Goal: Transaction & Acquisition: Subscribe to service/newsletter

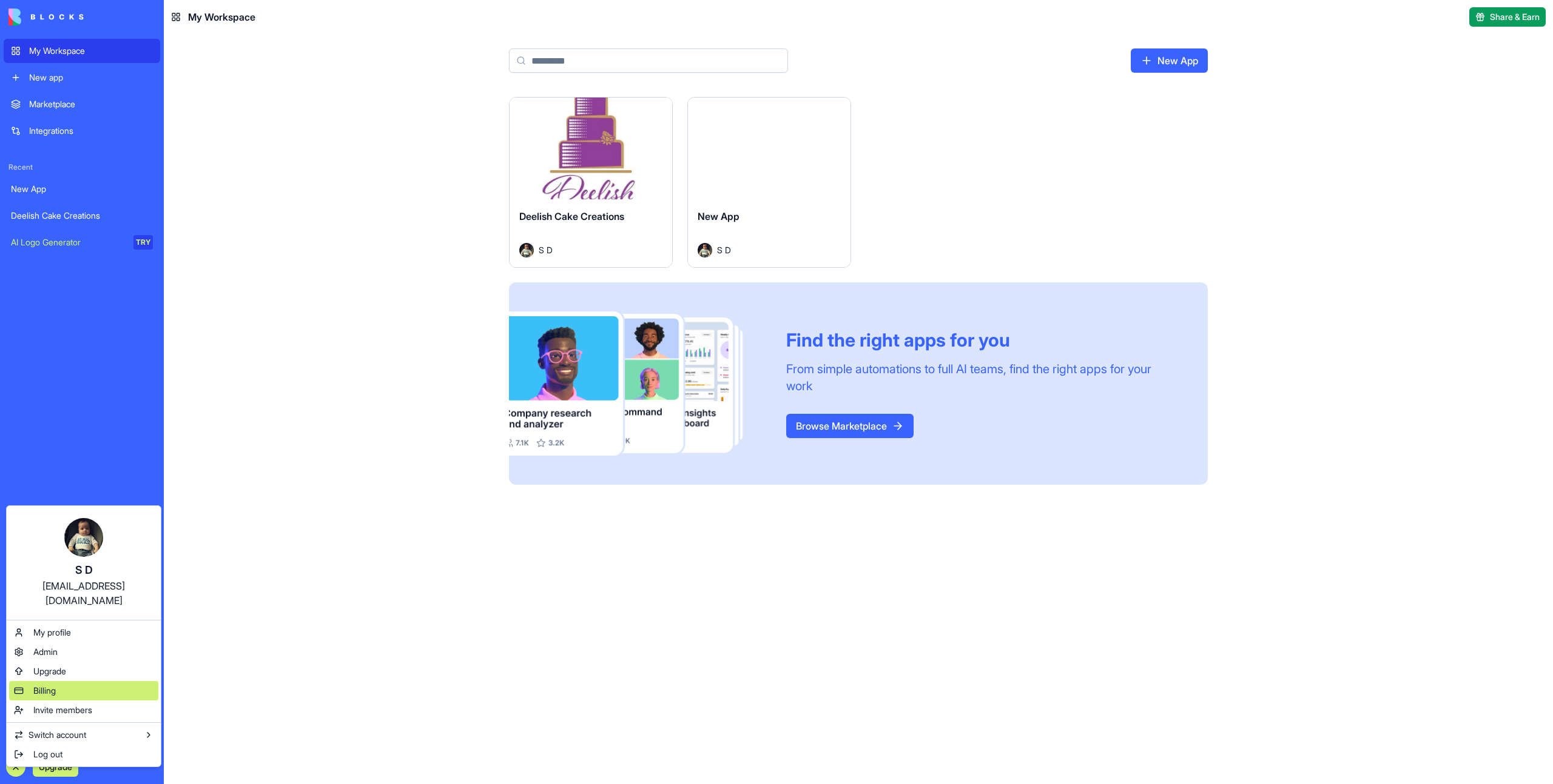
click at [59, 681] on div "Billing" at bounding box center [84, 690] width 150 height 19
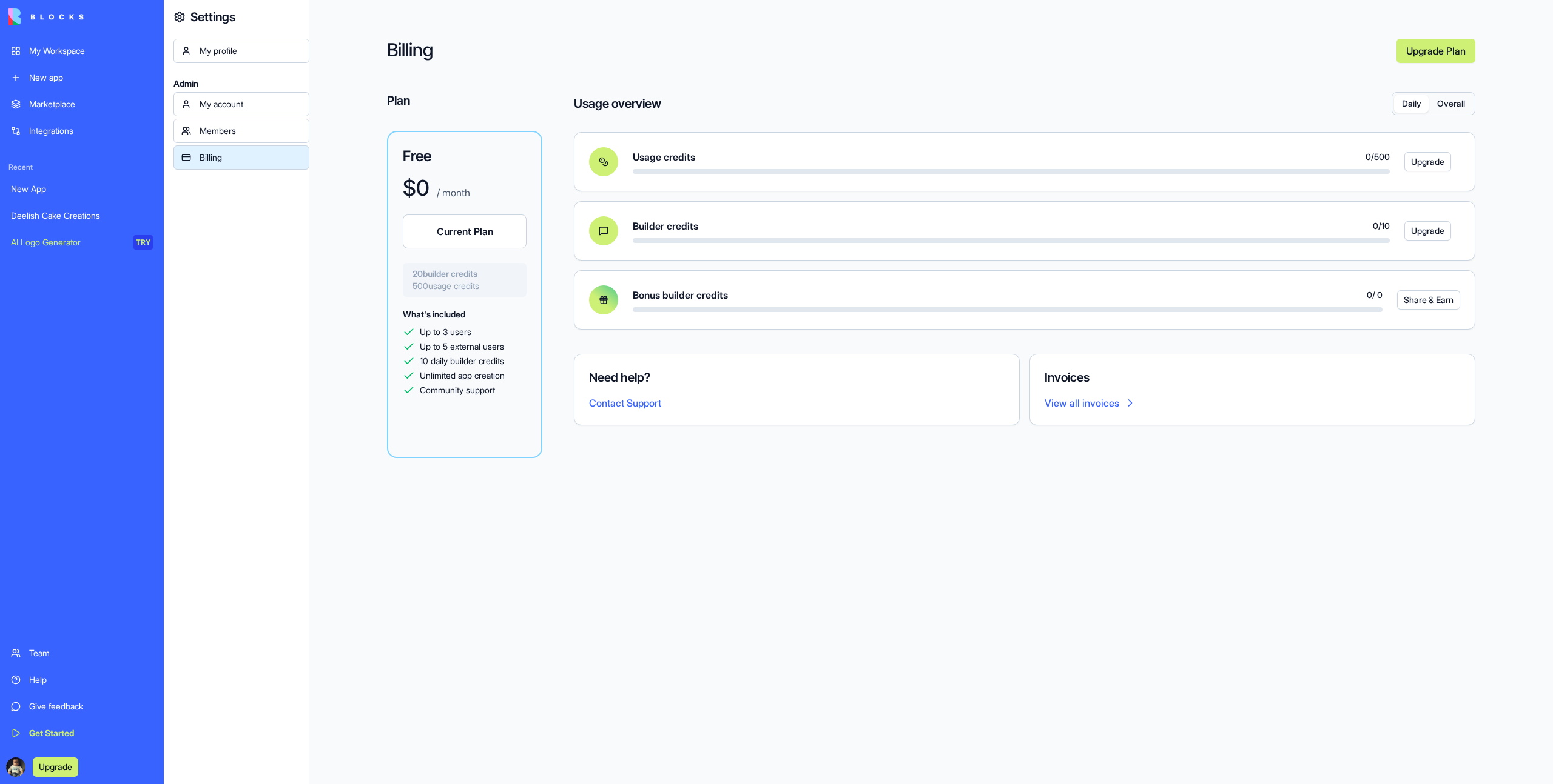
click at [1444, 49] on link "Upgrade Plan" at bounding box center [1435, 51] width 79 height 24
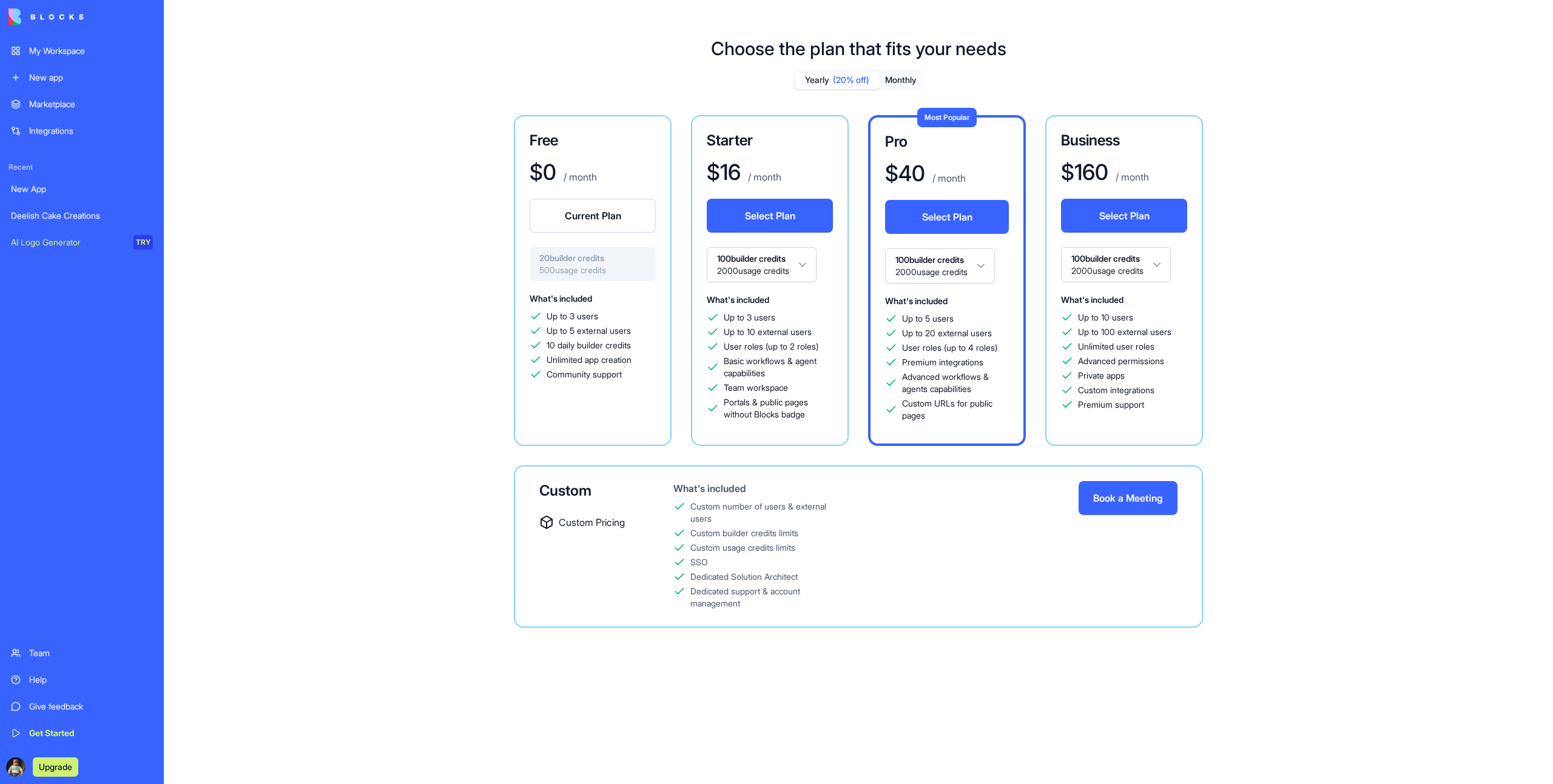
click at [572, 264] on span "500 usage credits" at bounding box center [592, 270] width 106 height 12
click at [593, 268] on span "500 usage credits" at bounding box center [592, 270] width 106 height 12
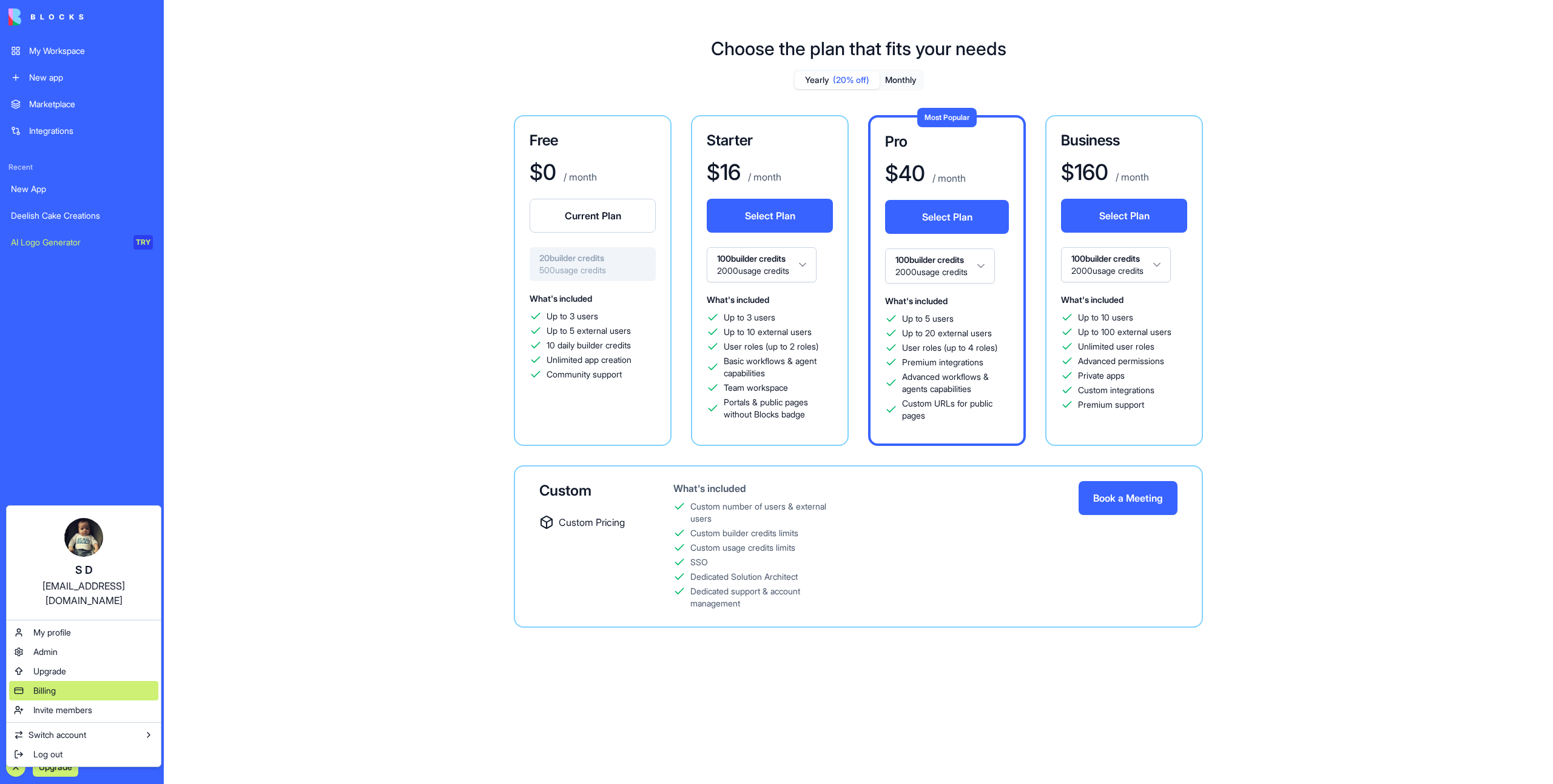
click at [50, 684] on div "Billing" at bounding box center [84, 690] width 150 height 19
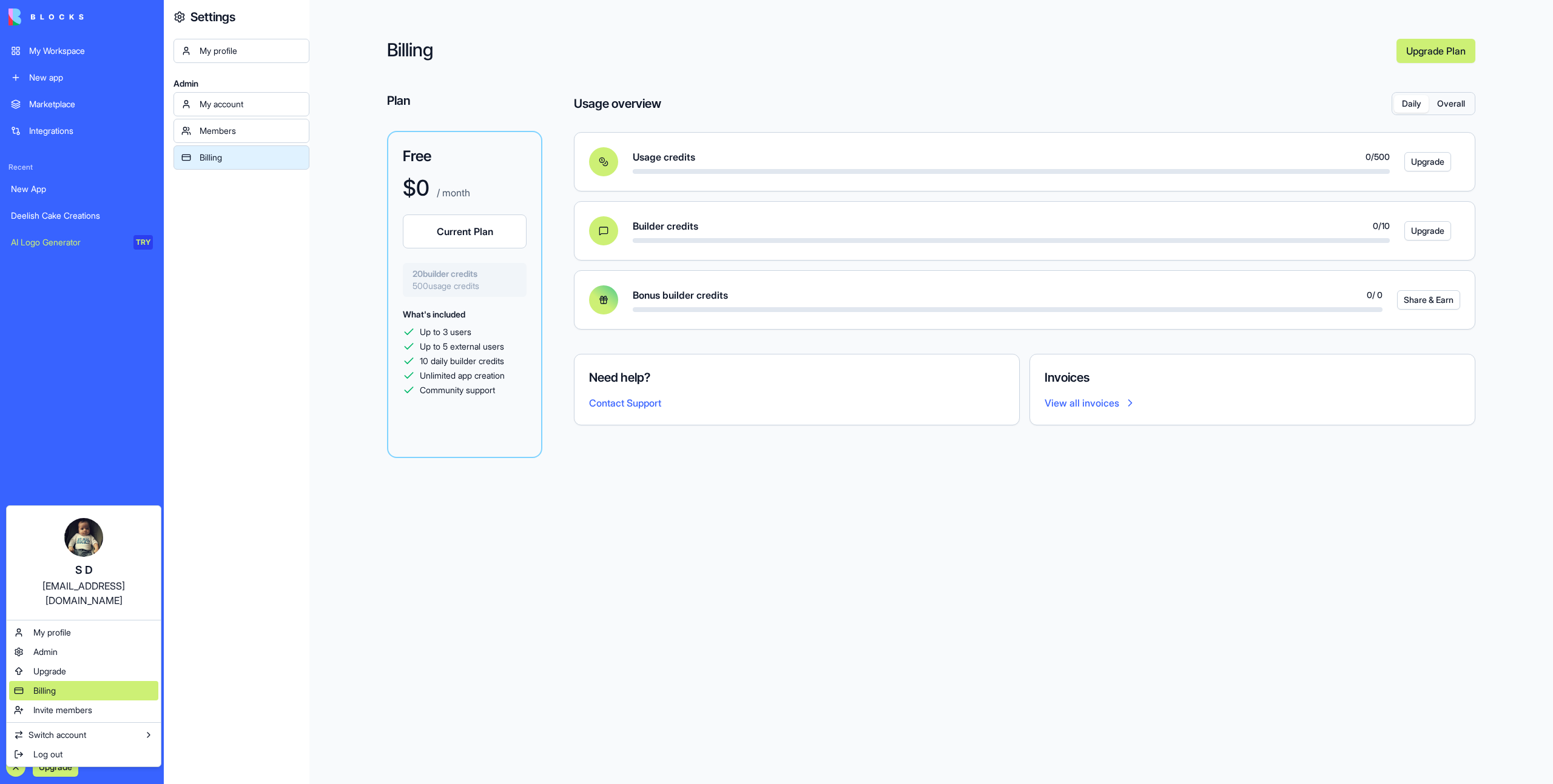
click at [87, 681] on div "Billing" at bounding box center [84, 690] width 150 height 19
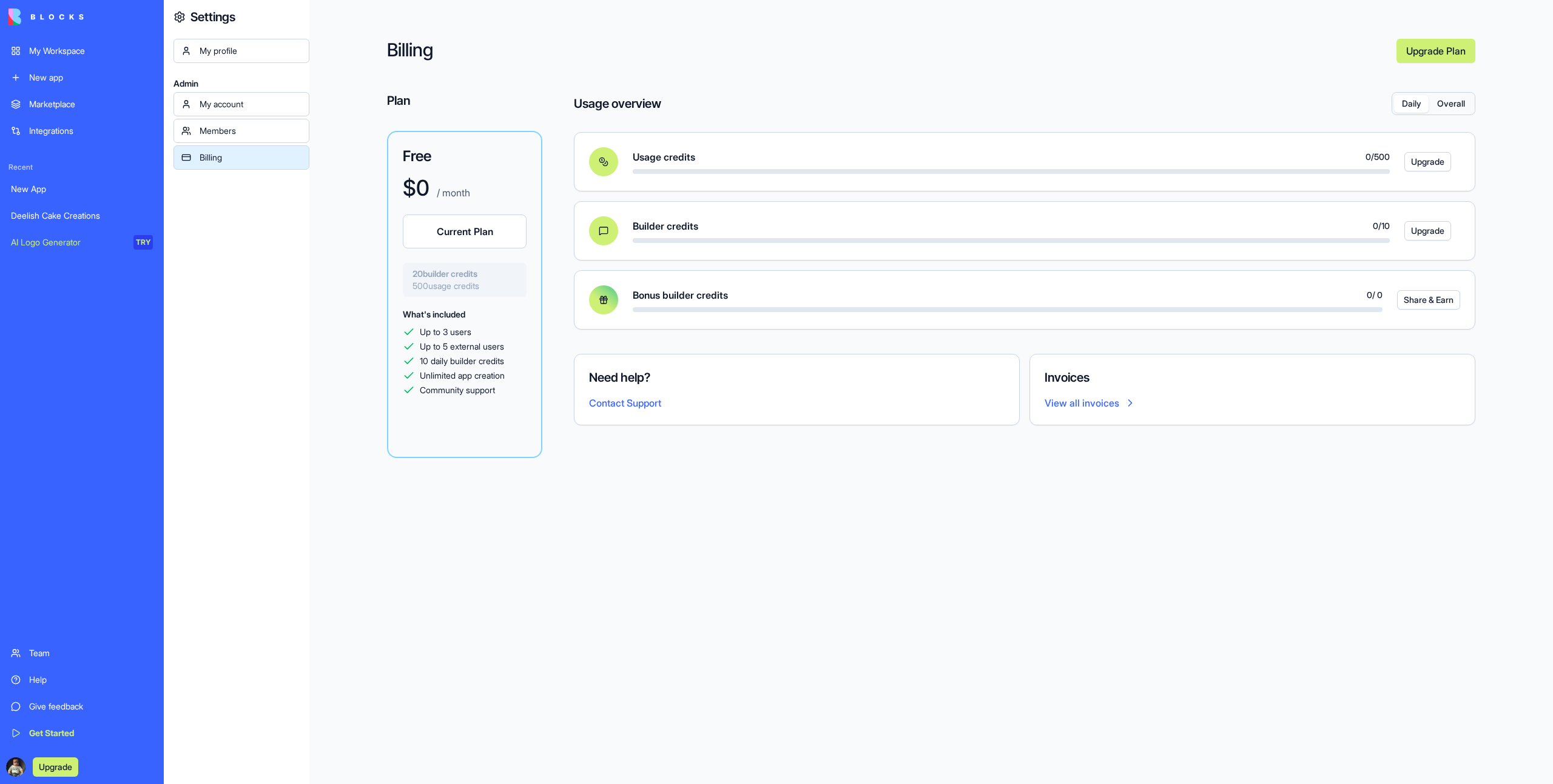
click at [62, 762] on button "Upgrade" at bounding box center [55, 767] width 46 height 19
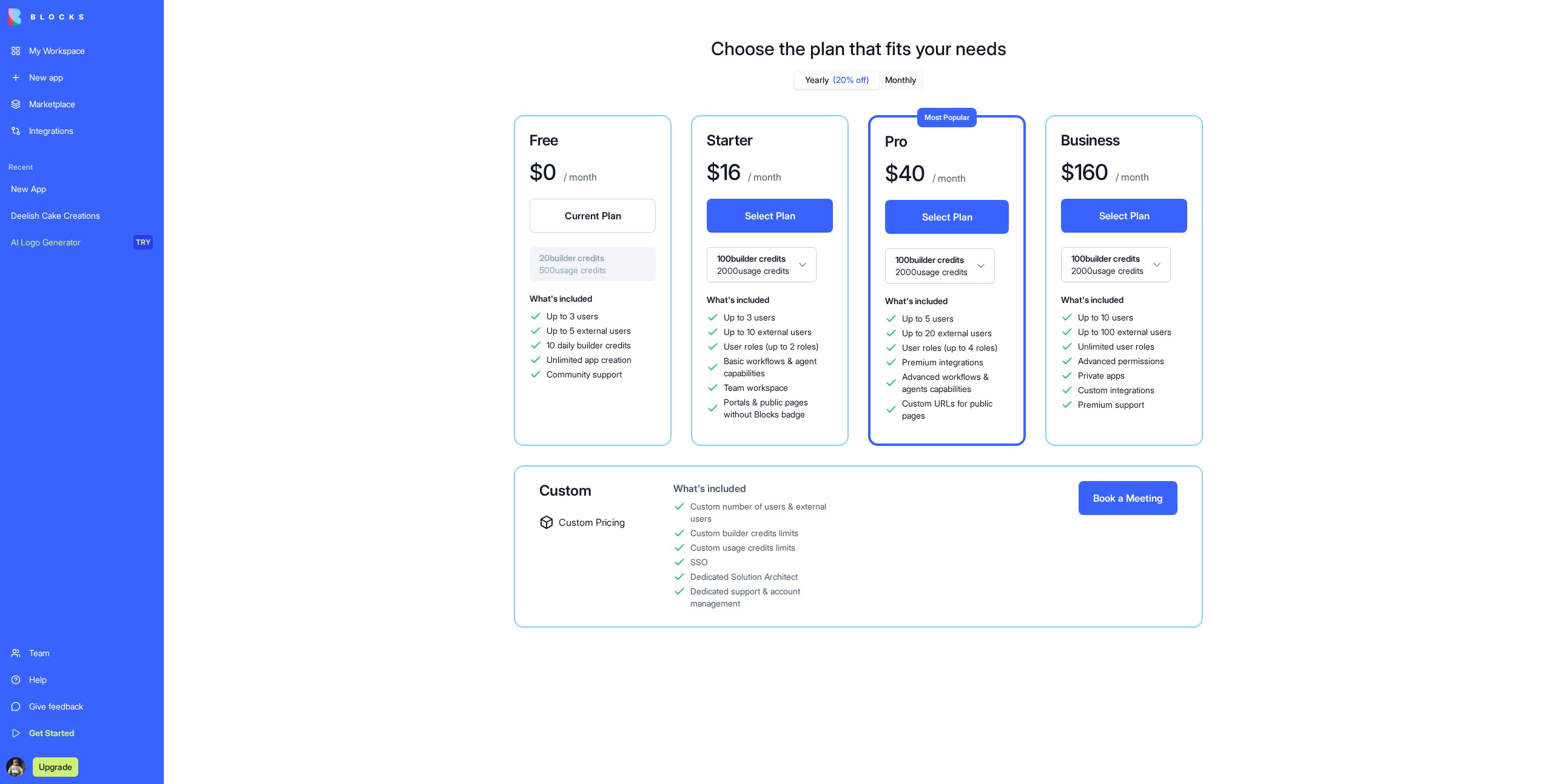
drag, startPoint x: 617, startPoint y: 258, endPoint x: 528, endPoint y: 257, distance: 89.0
click at [529, 257] on div "20 builder credits 500 usage credits" at bounding box center [592, 264] width 126 height 34
drag, startPoint x: 612, startPoint y: 271, endPoint x: 517, endPoint y: 270, distance: 95.0
click at [517, 270] on div "Free $ 0 / month Current Plan 20 builder credits 500 usage credits What's inclu…" at bounding box center [592, 281] width 158 height 331
click at [490, 335] on div "Free $ 0 / month Current Plan 20 builder credits 500 usage credits What's inclu…" at bounding box center [858, 371] width 873 height 512
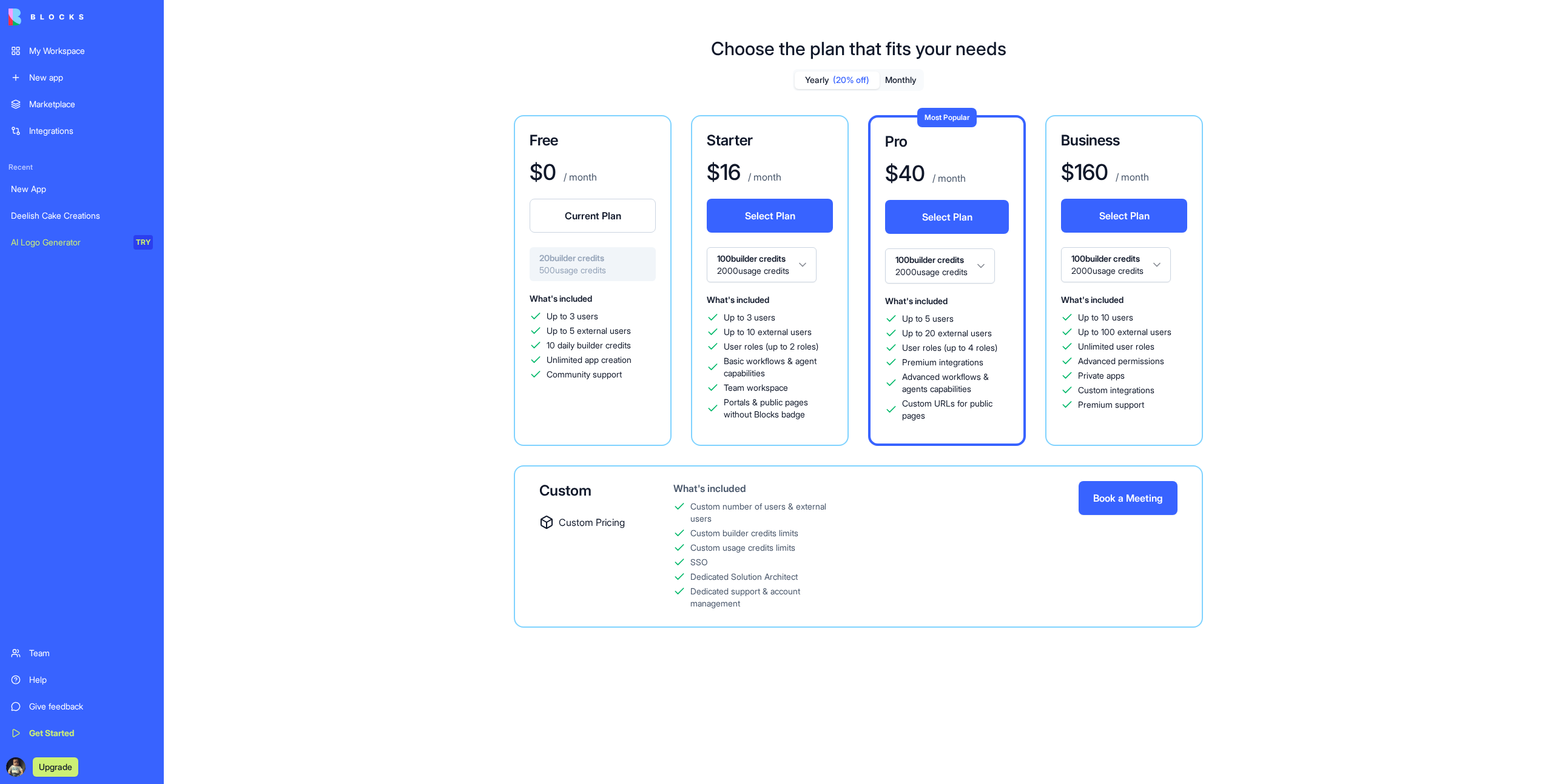
drag, startPoint x: 622, startPoint y: 272, endPoint x: 515, endPoint y: 256, distance: 108.2
click at [515, 254] on div "Free $ 0 / month Current Plan 20 builder credits 500 usage credits What's inclu…" at bounding box center [592, 281] width 158 height 331
click at [602, 268] on span "500 usage credits" at bounding box center [592, 270] width 106 height 12
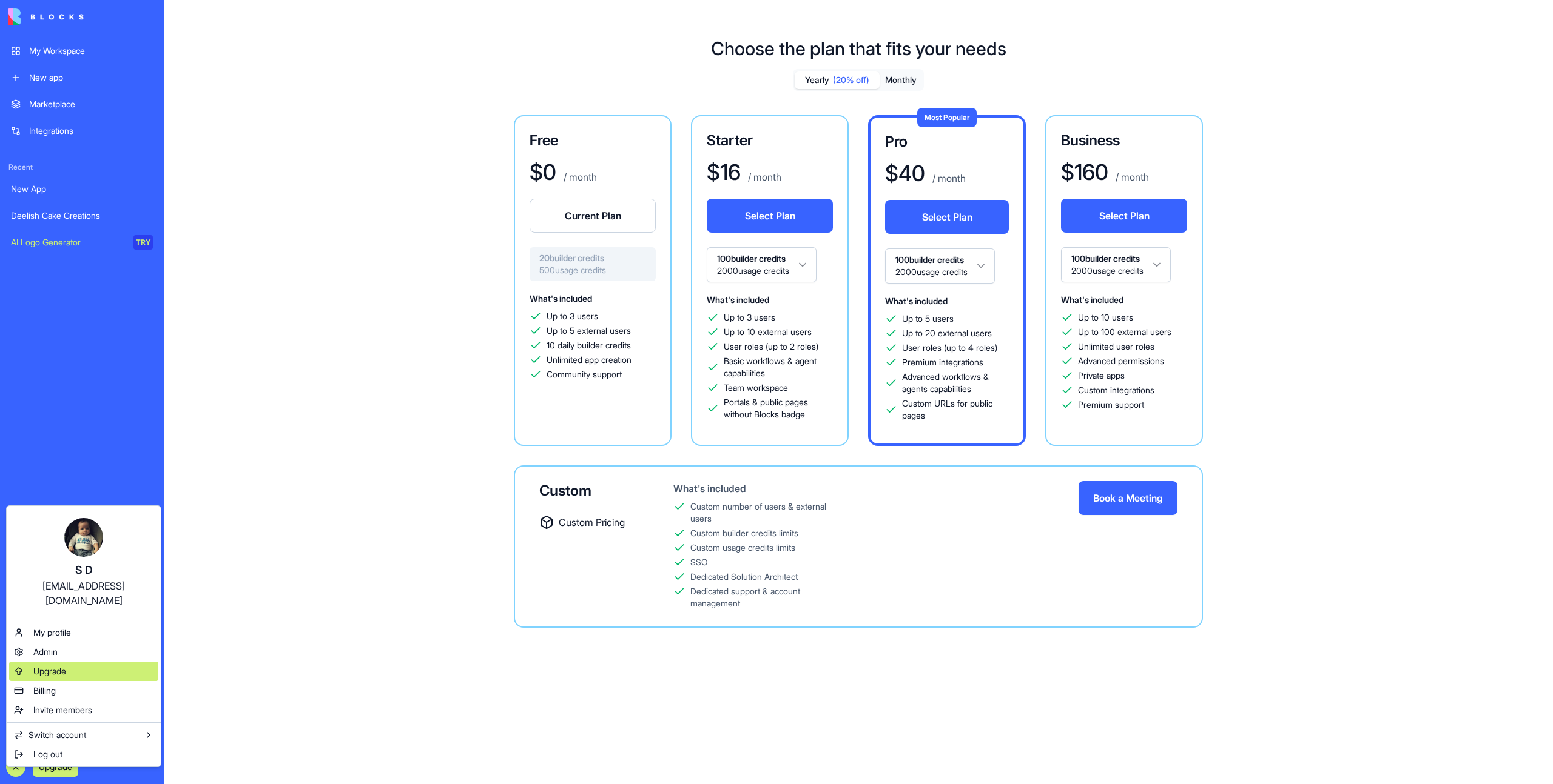
click at [66, 665] on div "Upgrade" at bounding box center [84, 671] width 150 height 19
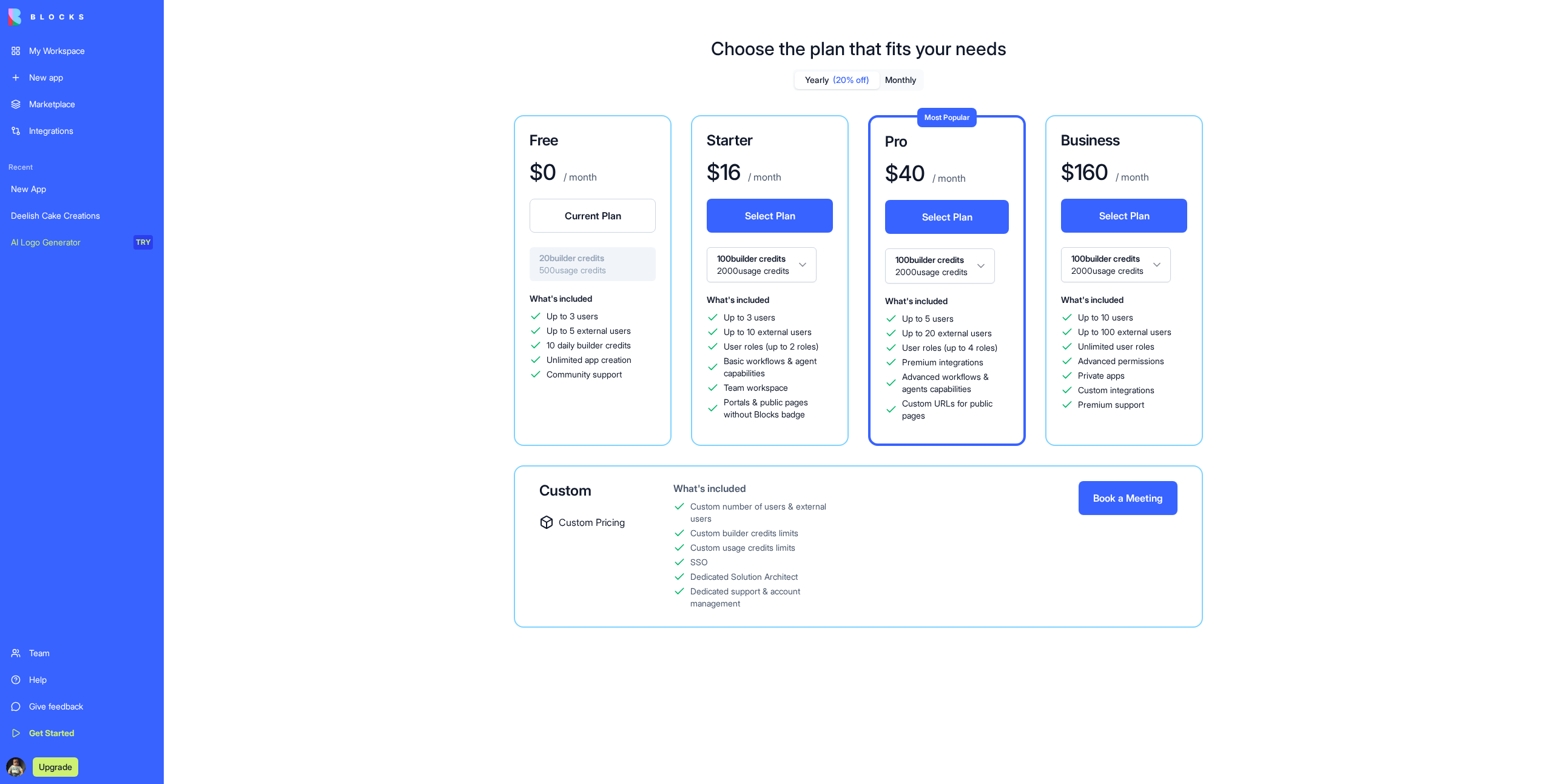
click at [26, 767] on div "Upgrade" at bounding box center [46, 767] width 75 height 19
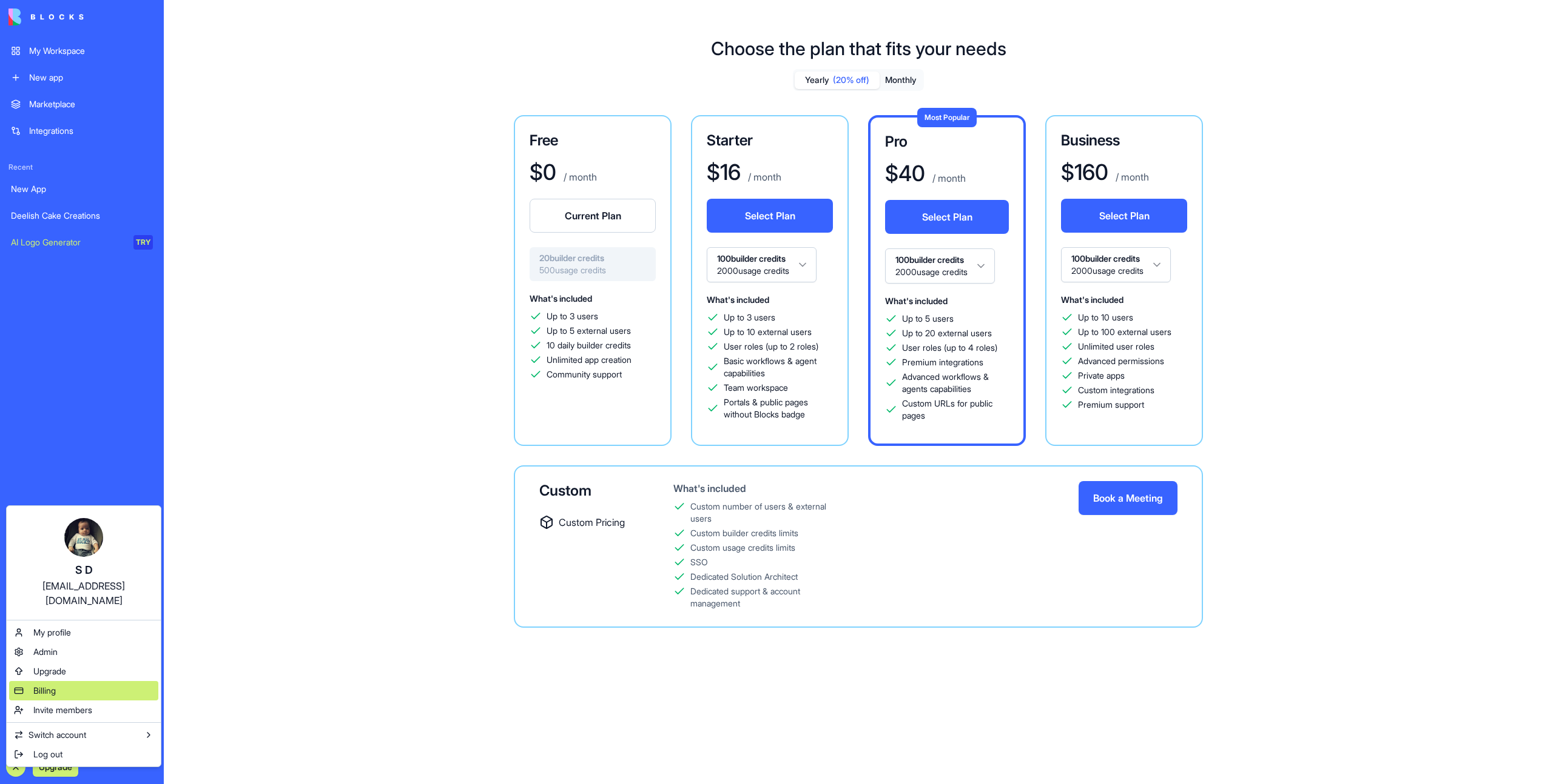
click at [59, 681] on div "Billing" at bounding box center [84, 690] width 150 height 19
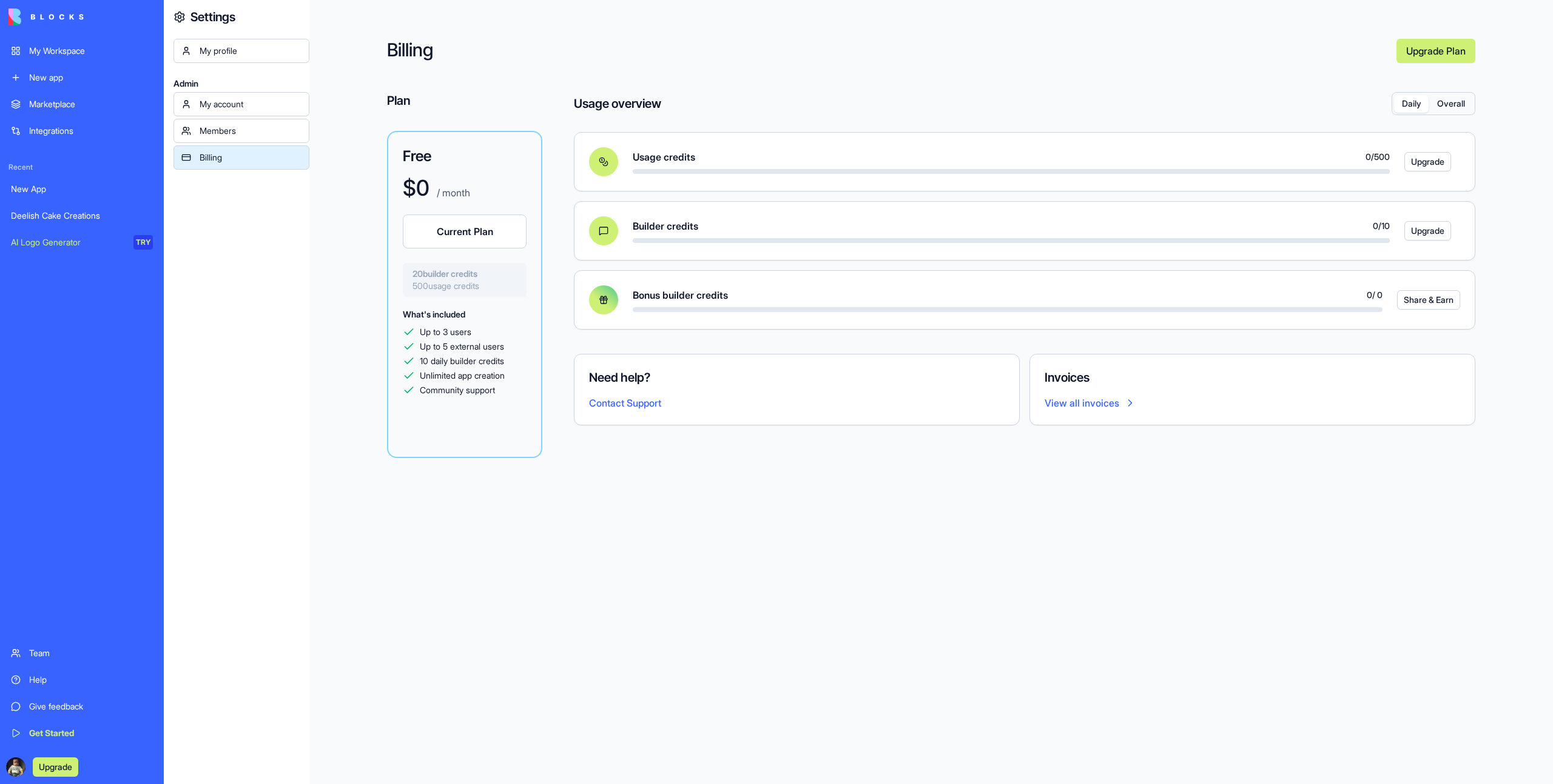
click at [1429, 233] on button "Upgrade" at bounding box center [1428, 230] width 47 height 19
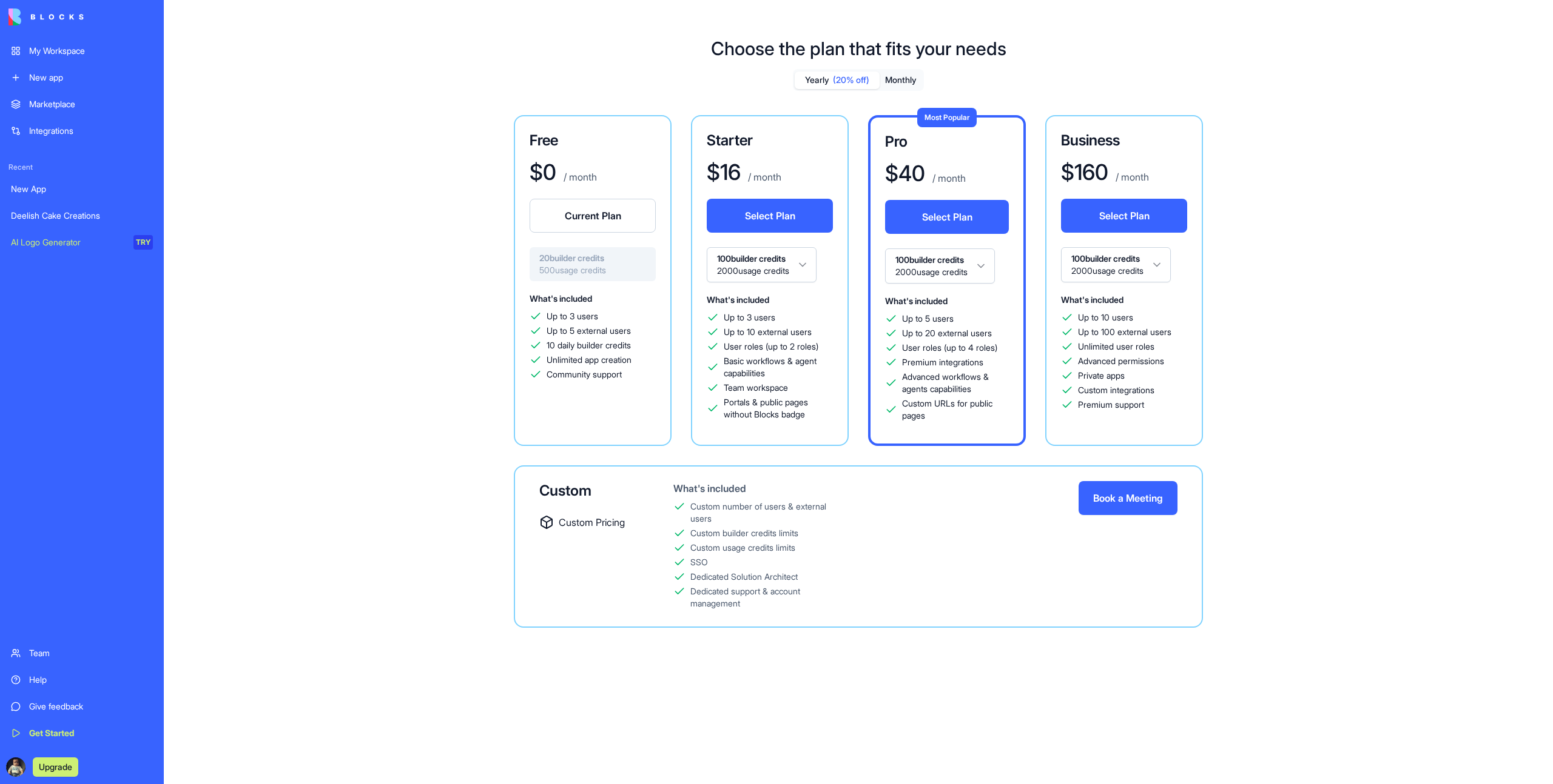
click at [1137, 502] on button "Book a Meeting" at bounding box center [1128, 498] width 99 height 34
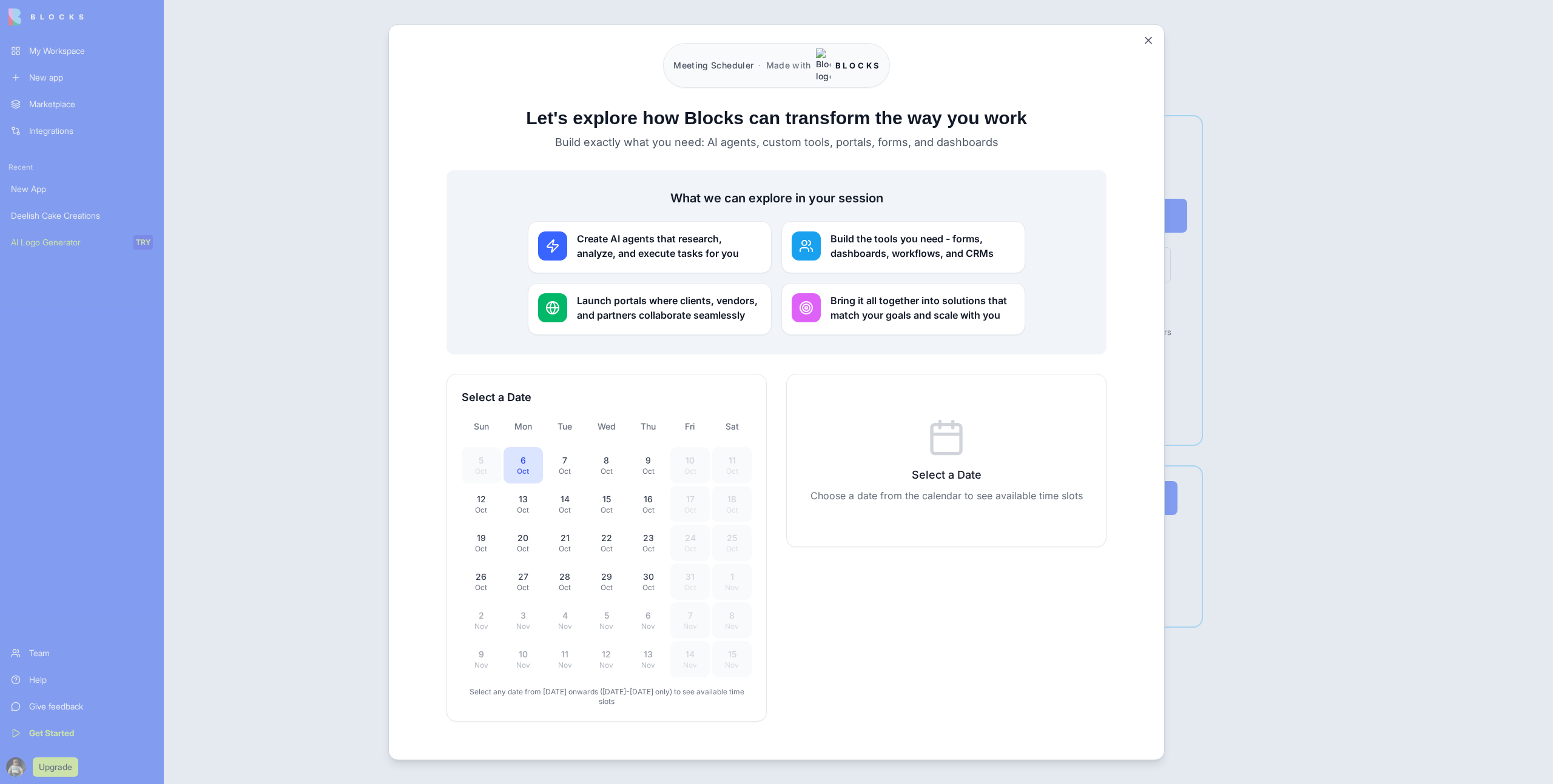
scroll to position [39, 0]
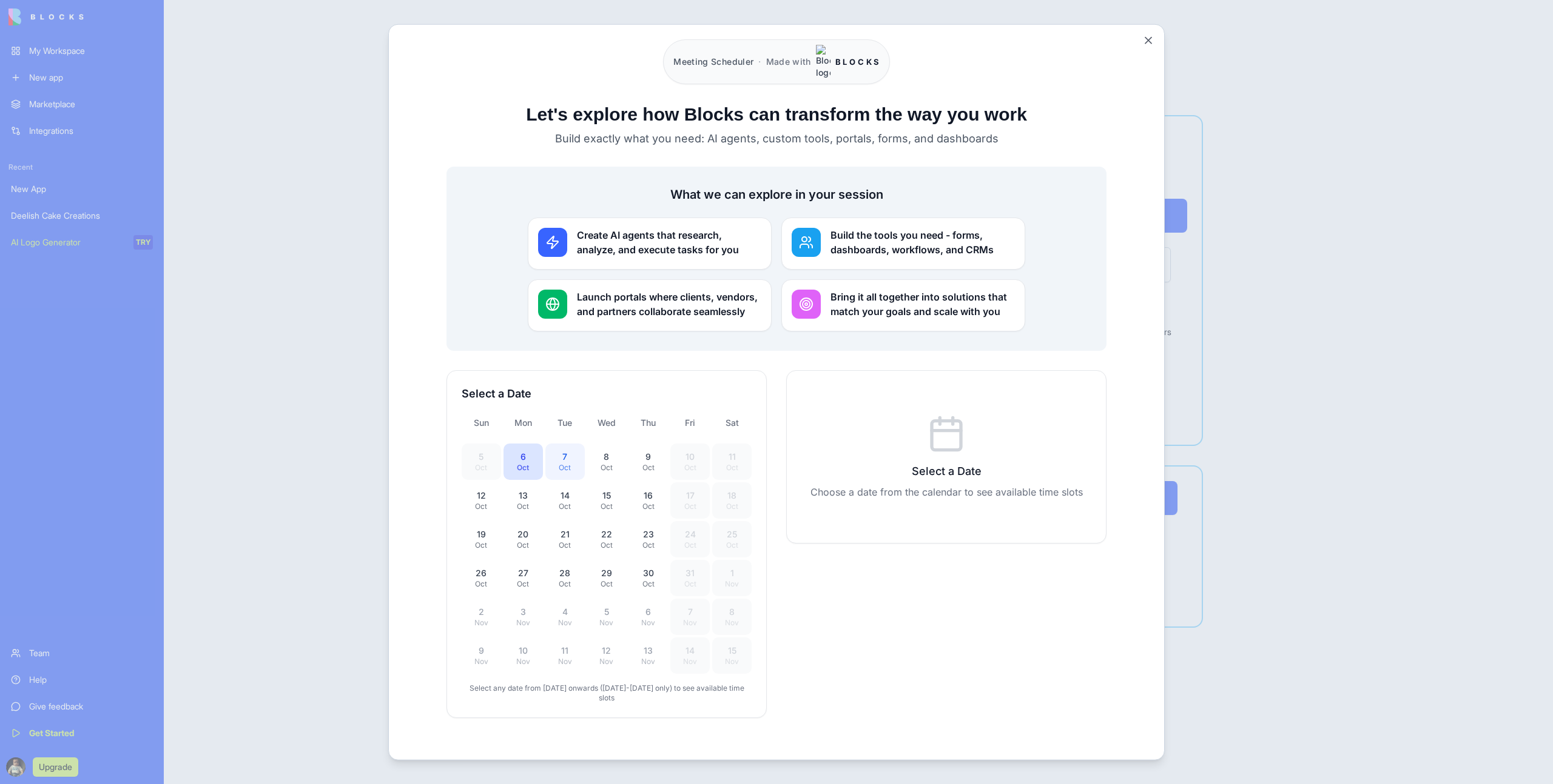
click at [569, 450] on div "7" at bounding box center [565, 456] width 25 height 12
click at [526, 463] on div "Oct" at bounding box center [523, 468] width 25 height 10
click at [596, 502] on div "Oct" at bounding box center [607, 507] width 25 height 10
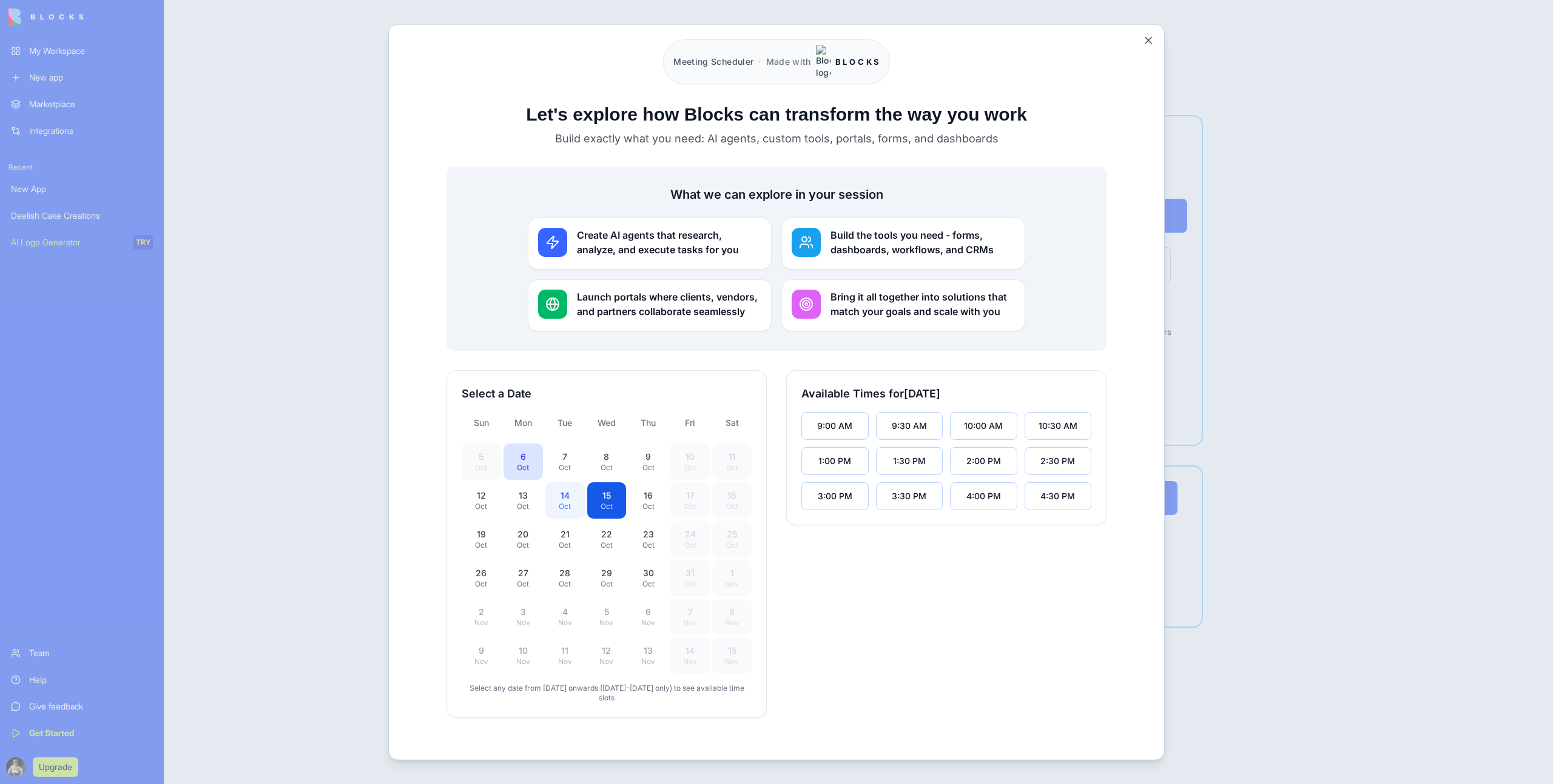
click at [571, 489] on div "14" at bounding box center [565, 495] width 25 height 12
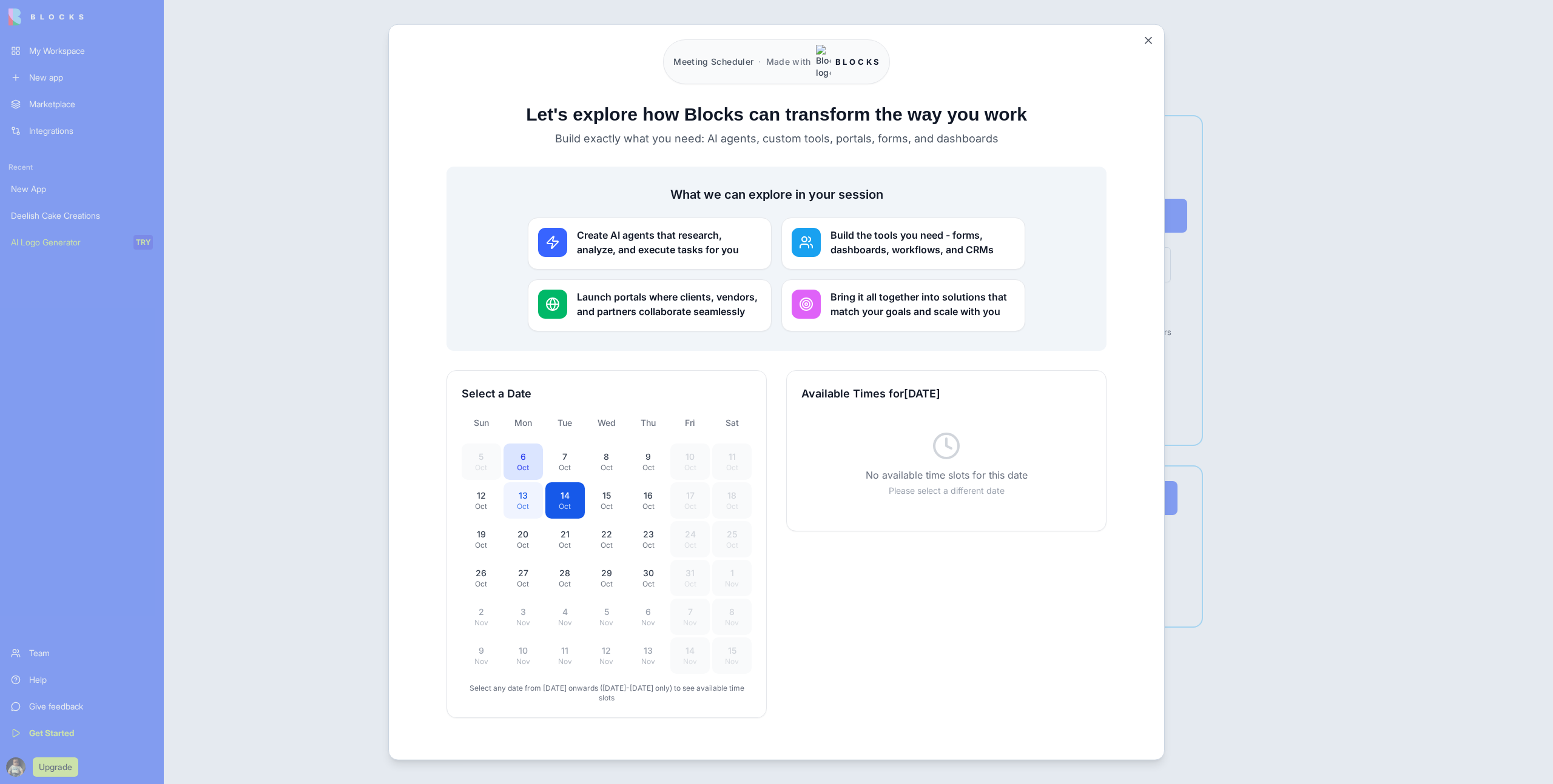
click at [531, 482] on button "13 Oct" at bounding box center [523, 500] width 39 height 37
click at [564, 450] on div "7" at bounding box center [565, 456] width 25 height 12
click at [592, 443] on button "8 Oct" at bounding box center [607, 462] width 39 height 37
click at [639, 450] on div "9" at bounding box center [648, 456] width 25 height 12
click at [625, 443] on button "8 Oct" at bounding box center [607, 462] width 39 height 37
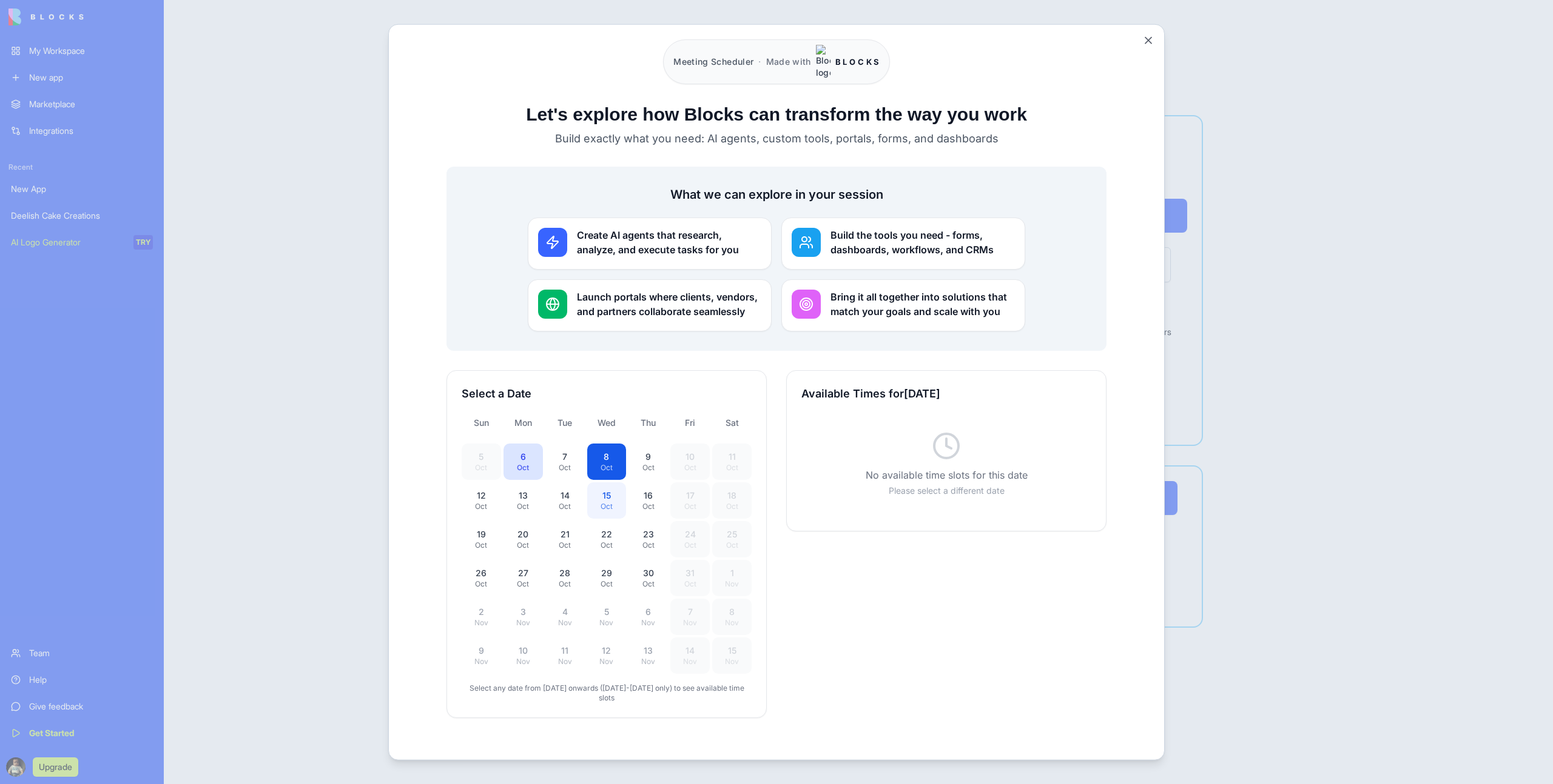
click at [607, 502] on div "Oct" at bounding box center [607, 507] width 25 height 10
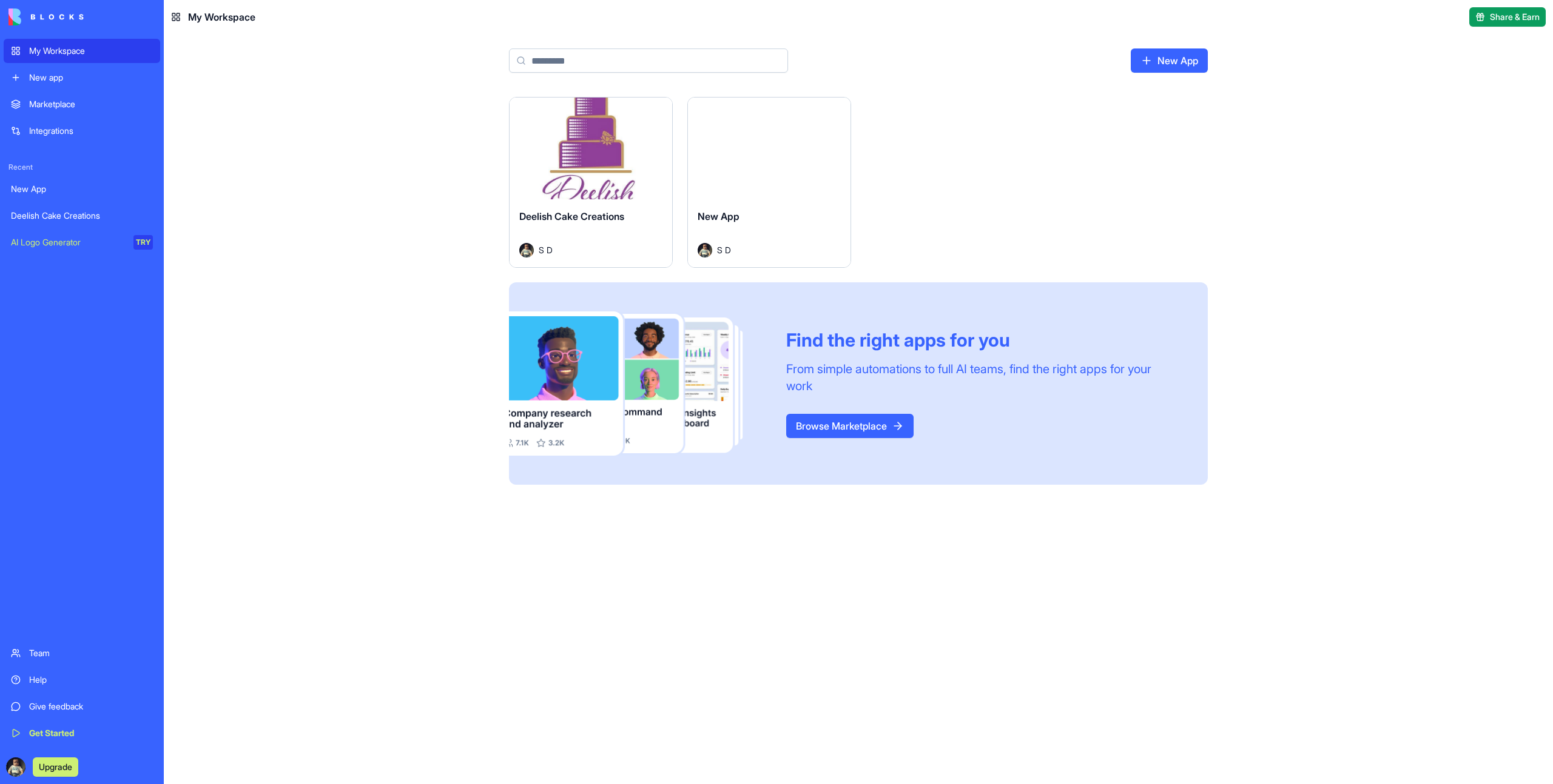
click at [599, 151] on button "Launch" at bounding box center [590, 148] width 91 height 24
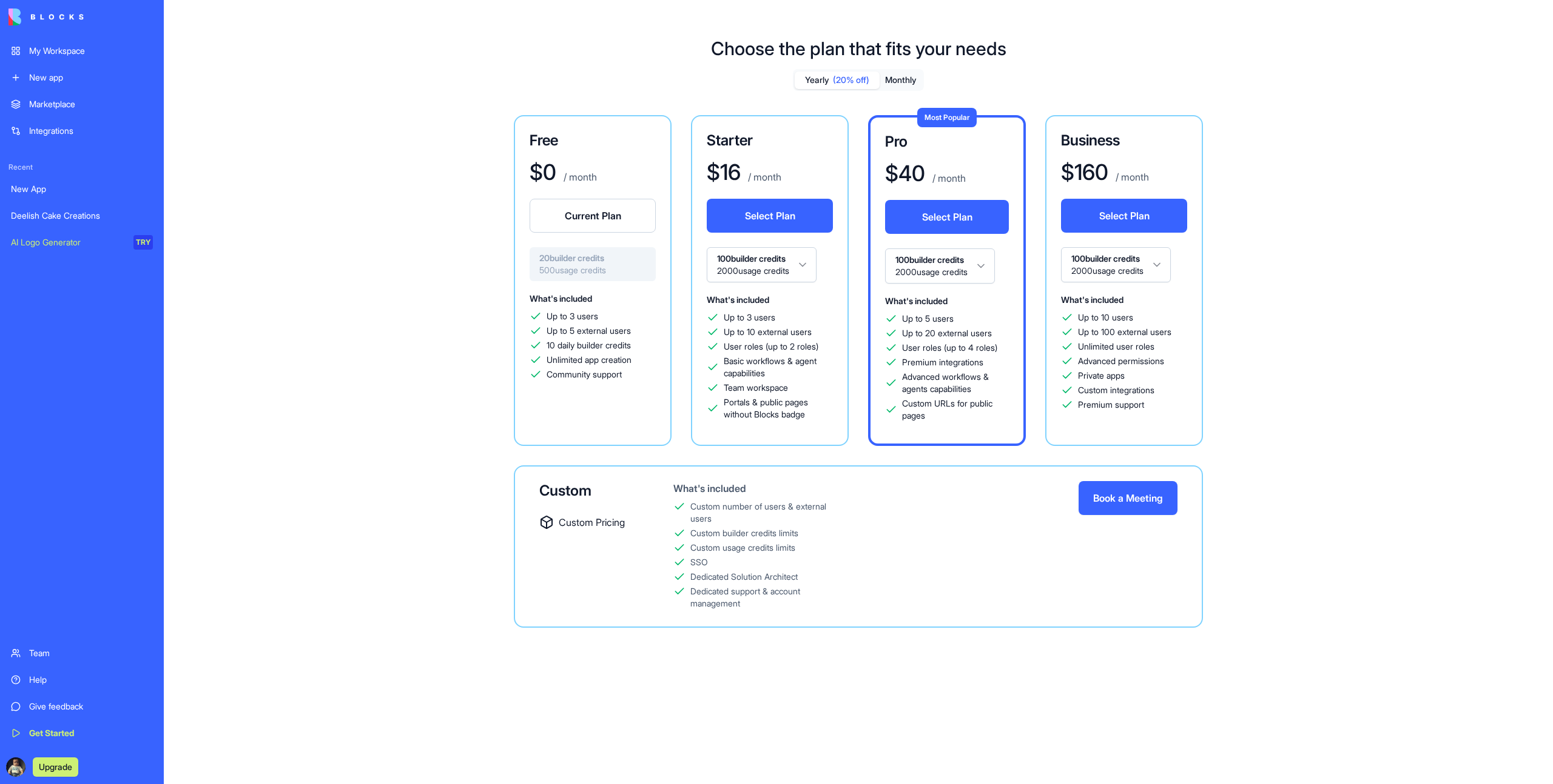
click at [97, 44] on link "My Workspace" at bounding box center [81, 51] width 156 height 24
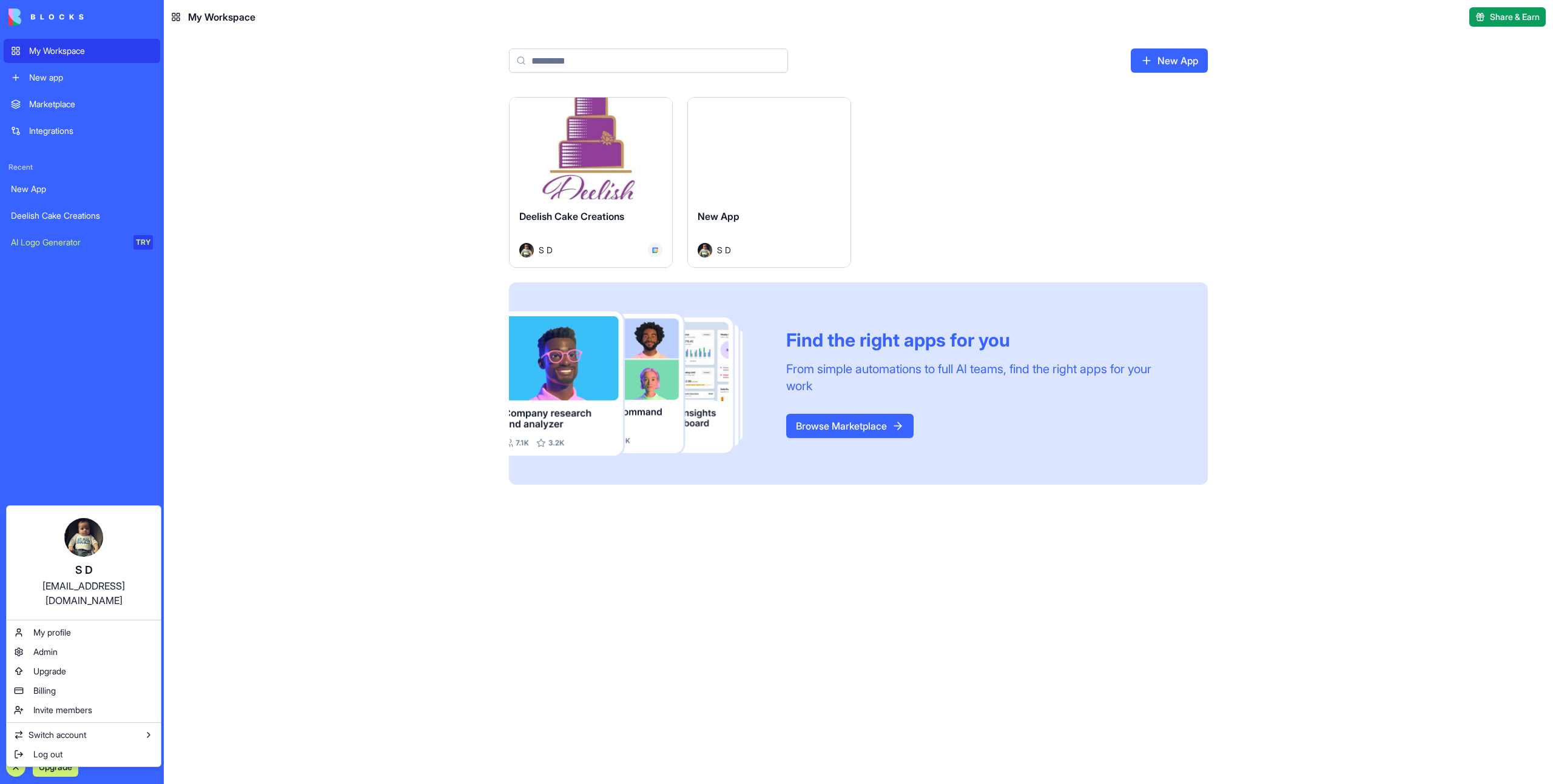
click at [292, 392] on html "My Workspace New app Marketplace Integrations Recent New App Deelish Cake Creat…" at bounding box center [776, 392] width 1553 height 784
